Goal: Navigation & Orientation: Find specific page/section

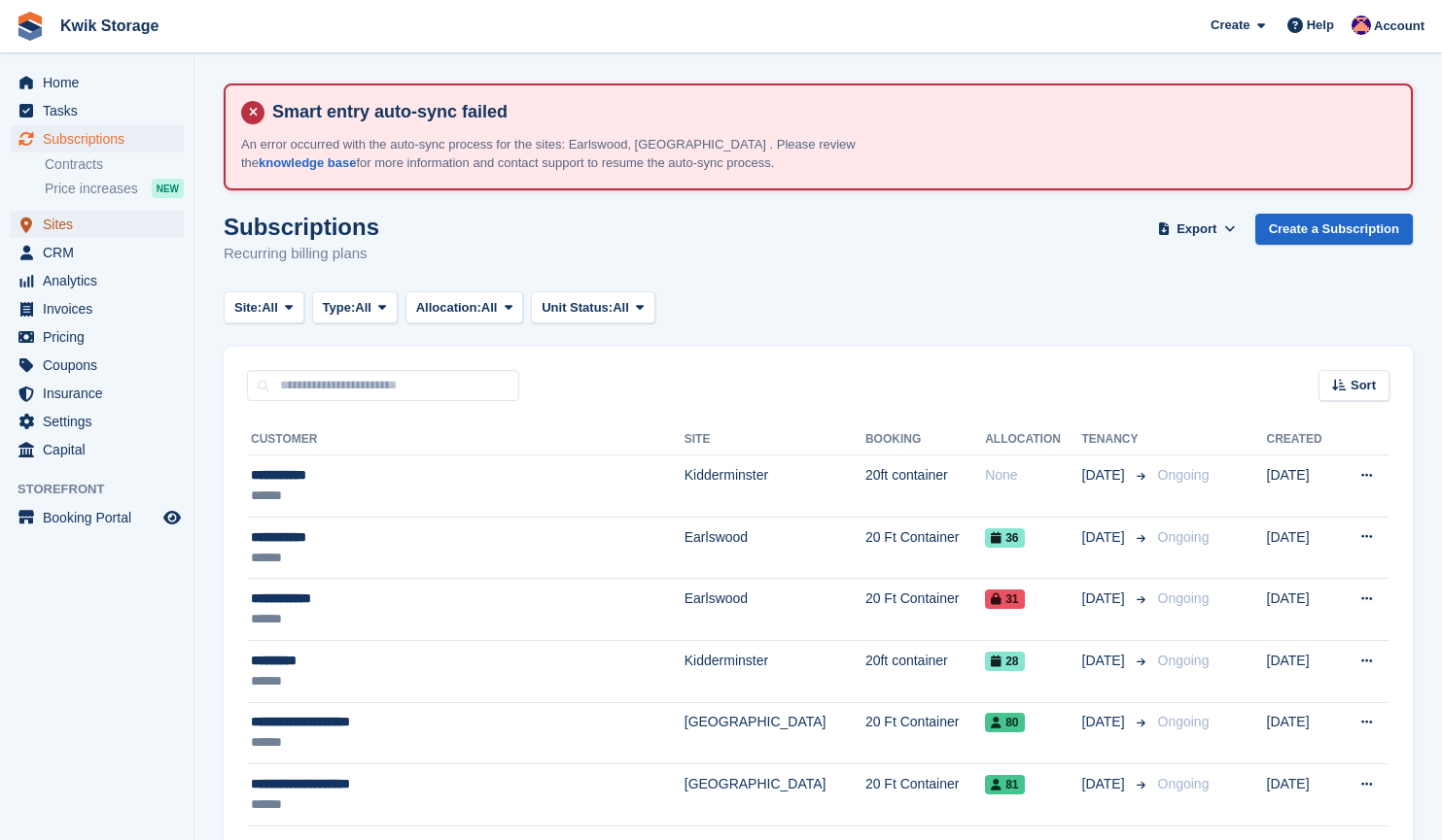
click at [100, 229] on span "Sites" at bounding box center [101, 224] width 117 height 27
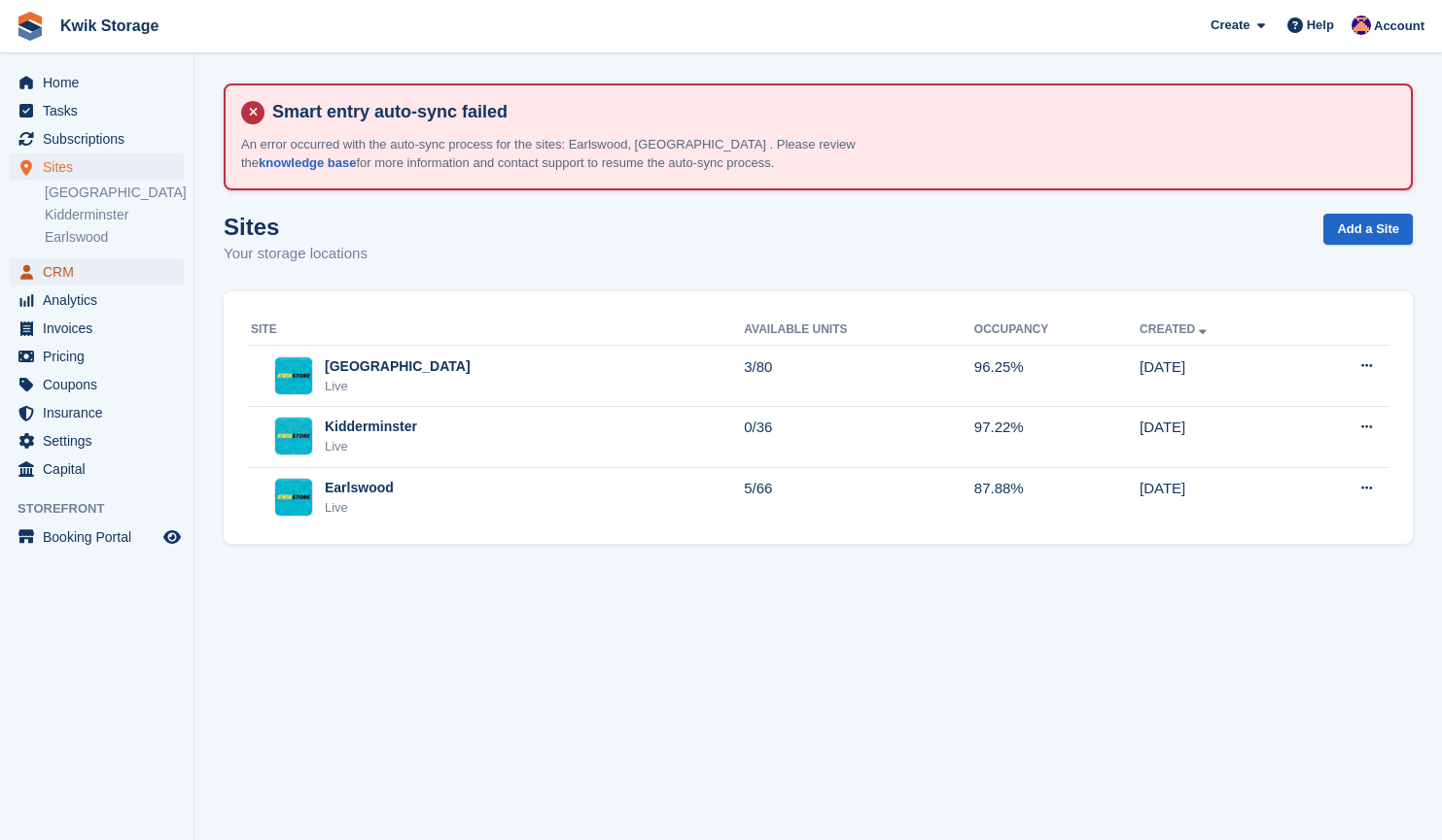
click at [78, 277] on span "CRM" at bounding box center [101, 272] width 117 height 27
